Goal: Transaction & Acquisition: Purchase product/service

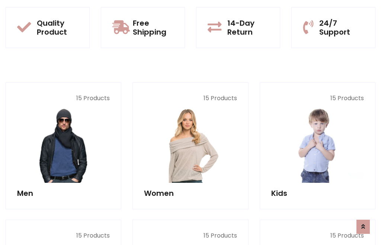
scroll to position [606, 0]
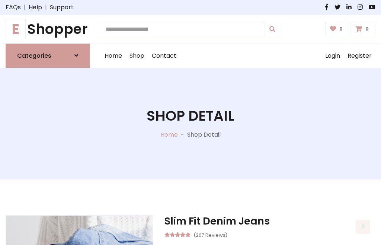
click at [48, 29] on h1 "E Shopper" at bounding box center [48, 29] width 84 height 17
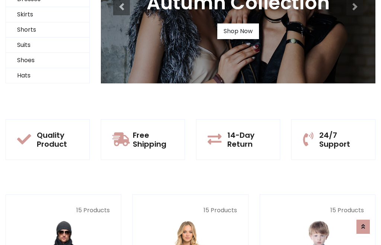
scroll to position [72, 0]
